Goal: Find specific page/section: Find specific page/section

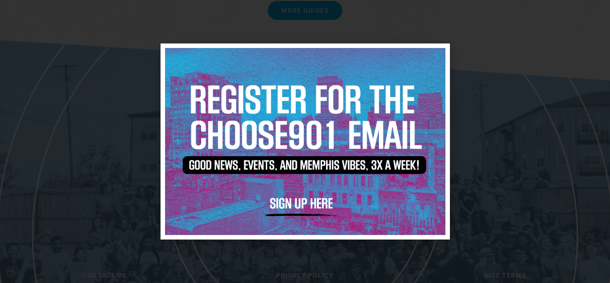
click at [437, 55] on icon "Close" at bounding box center [437, 55] width 7 height 7
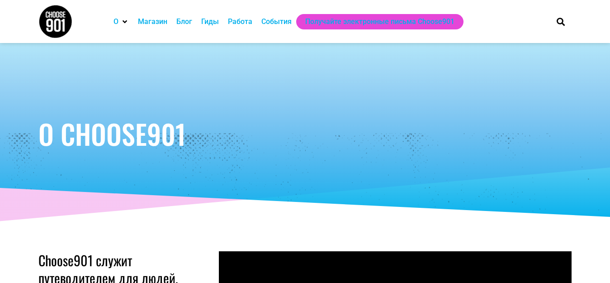
click at [231, 22] on font "Работа" at bounding box center [240, 21] width 24 height 9
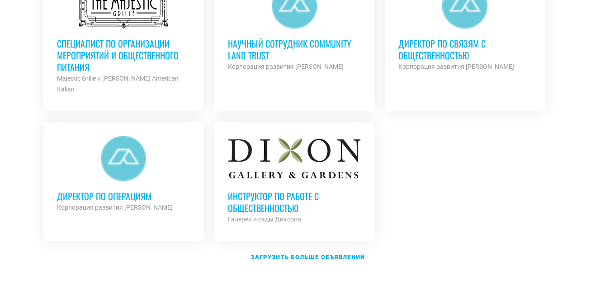
scroll to position [1186, 0]
